Goal: Obtain resource: Obtain resource

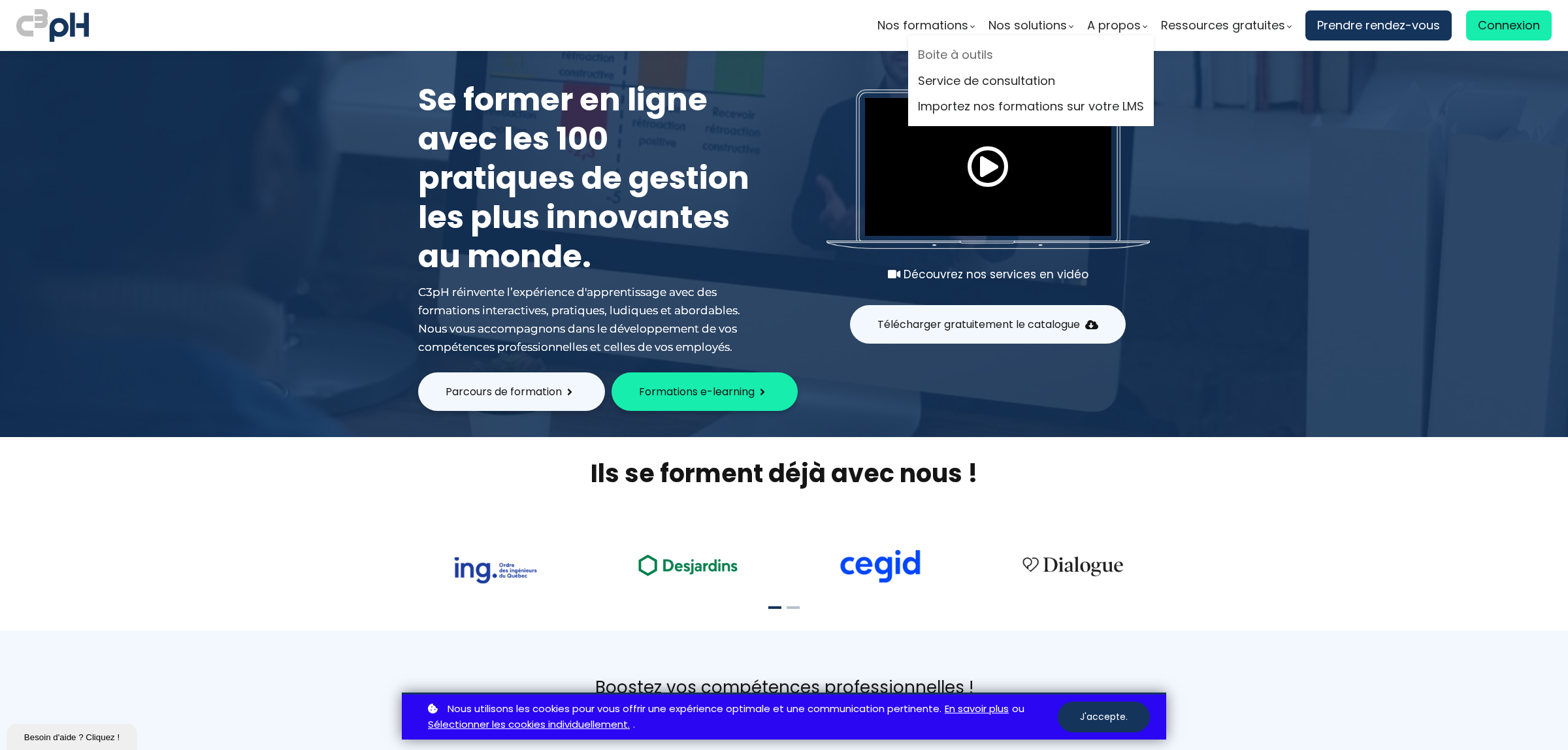
click at [965, 47] on link "Boite à outils" at bounding box center [1031, 54] width 226 height 20
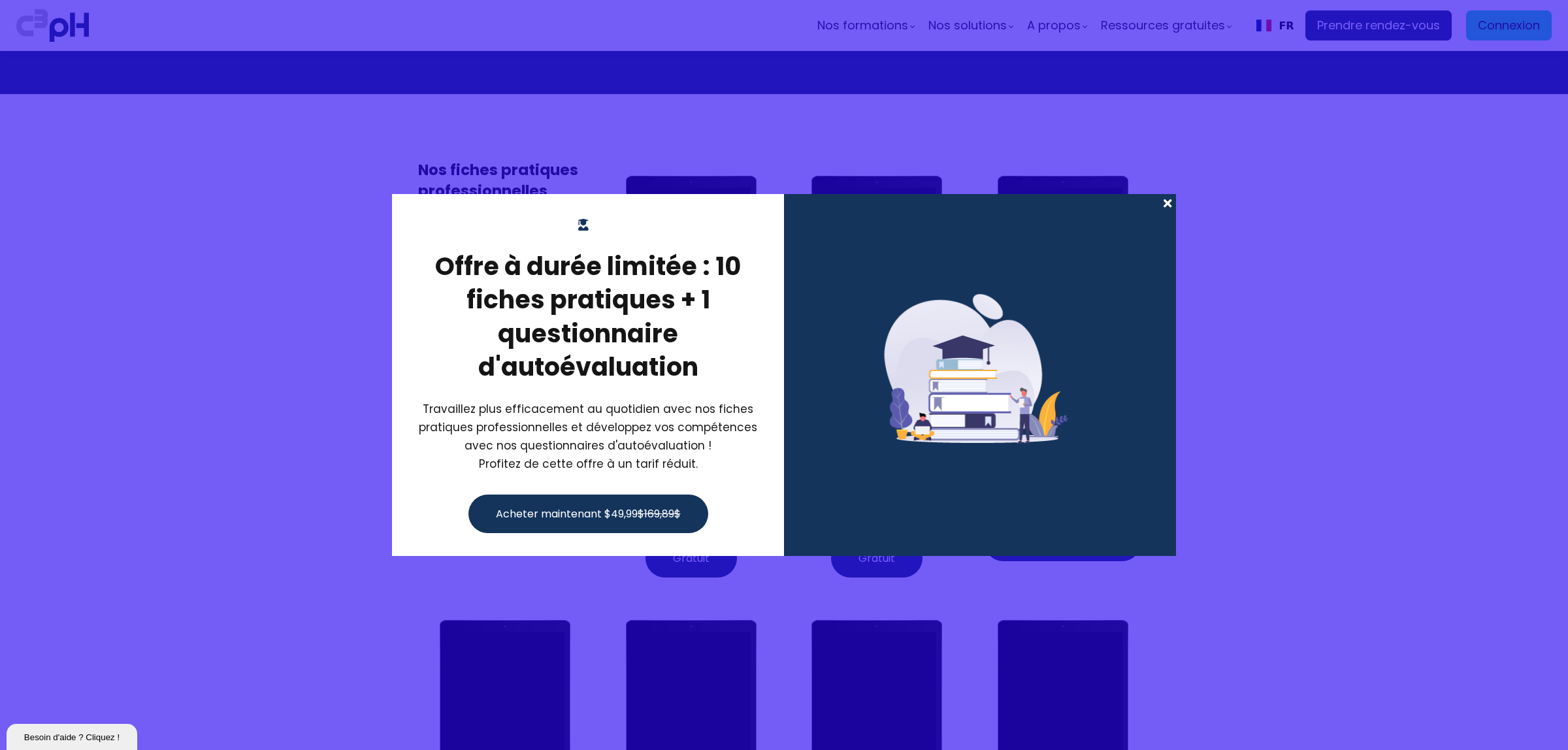
click at [1167, 201] on span at bounding box center [1168, 203] width 17 height 18
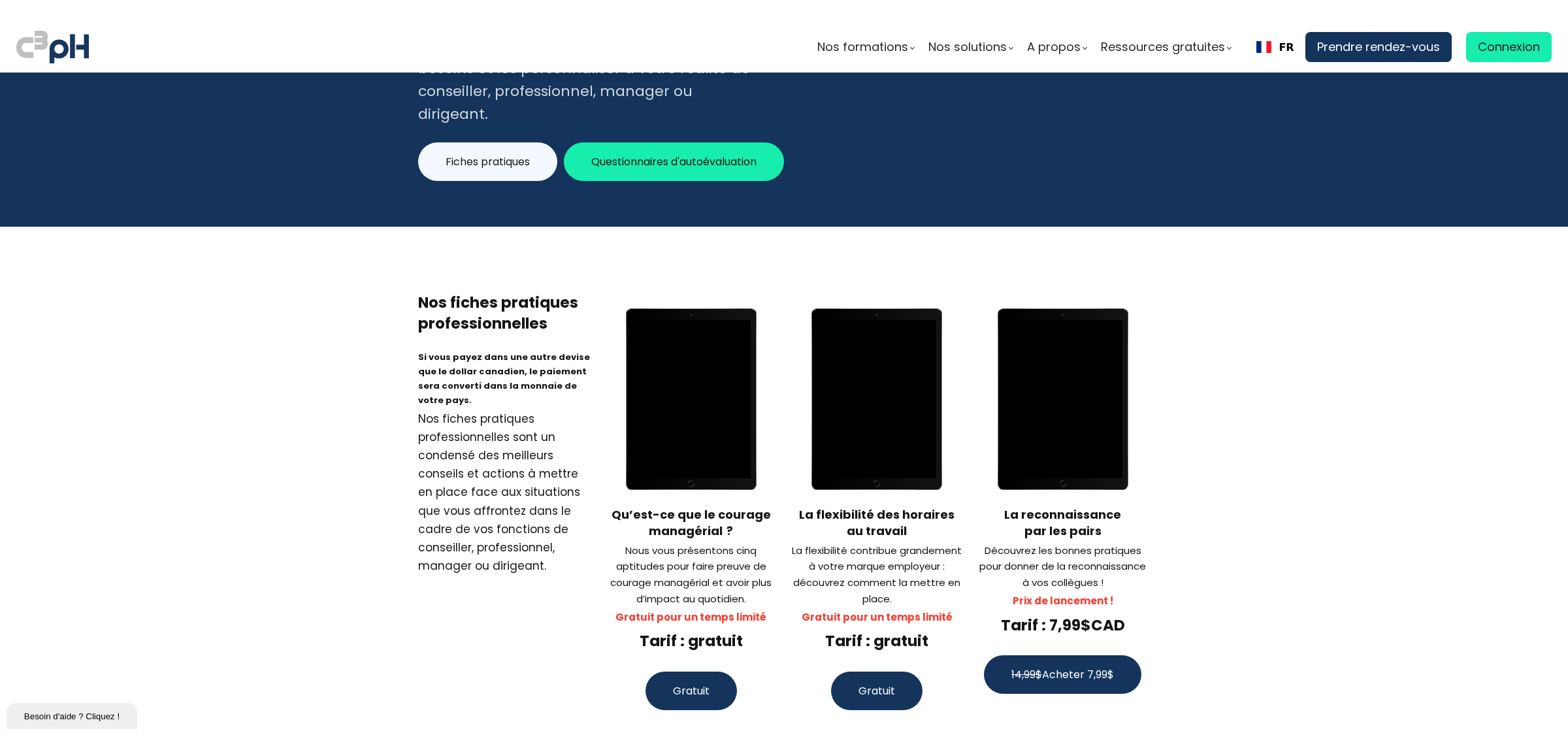
scroll to position [321, 0]
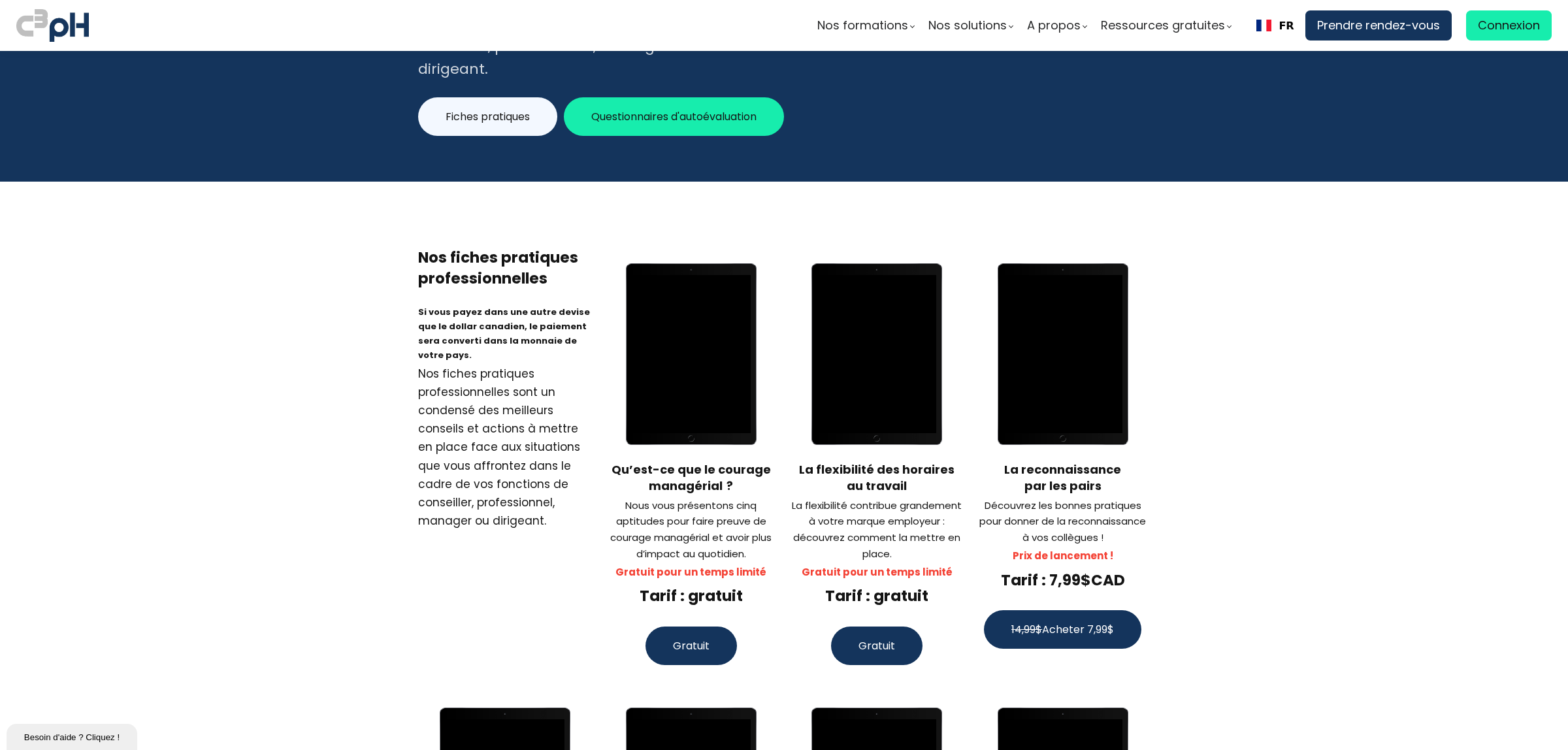
drag, startPoint x: 363, startPoint y: 73, endPoint x: 360, endPoint y: 47, distance: 26.2
